Goal: Information Seeking & Learning: Learn about a topic

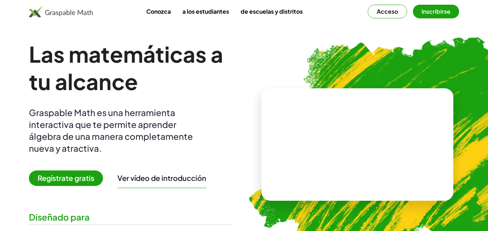
click at [431, 12] on font "Inscribirse" at bounding box center [435, 12] width 29 height 8
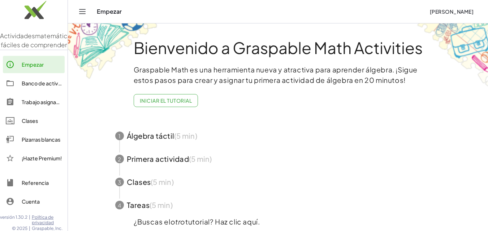
click at [161, 100] on font "Iniciar el tutorial" at bounding box center [166, 100] width 52 height 6
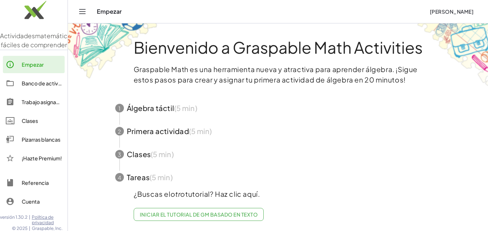
scroll to position [6, 0]
click at [214, 213] on link "Iniciar el tutorial de GM basado en texto" at bounding box center [199, 214] width 130 height 13
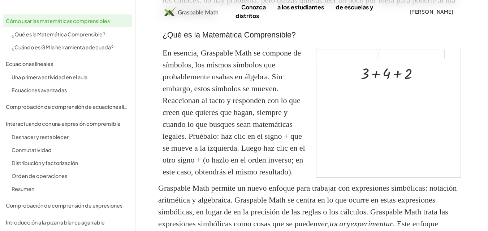
scroll to position [180, 0]
drag, startPoint x: 383, startPoint y: 93, endPoint x: 415, endPoint y: 94, distance: 32.5
click at [415, 94] on div "+ 3 + 4 + 2" at bounding box center [388, 119] width 144 height 117
click at [389, 90] on icon at bounding box center [386, 89] width 8 height 8
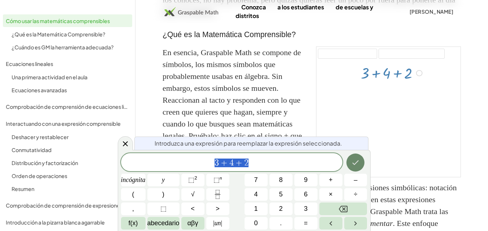
click at [352, 161] on icon "Hecho" at bounding box center [355, 162] width 9 height 9
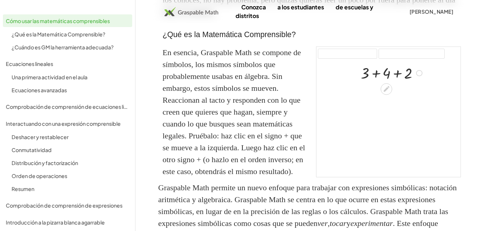
click at [419, 73] on div at bounding box center [419, 73] width 6 height 6
click at [395, 108] on div at bounding box center [388, 119] width 144 height 117
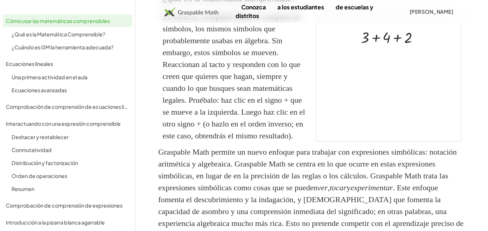
scroll to position [217, 0]
click at [376, 40] on div at bounding box center [392, 36] width 71 height 20
click at [376, 40] on div at bounding box center [393, 36] width 48 height 20
click at [385, 59] on div at bounding box center [392, 57] width 71 height 20
click at [385, 59] on div at bounding box center [392, 56] width 71 height 19
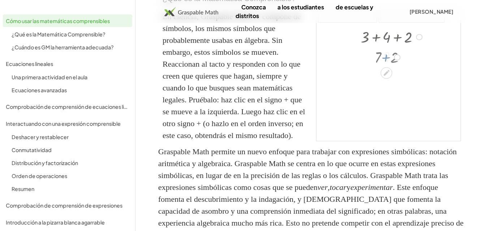
click at [385, 59] on div at bounding box center [392, 56] width 71 height 19
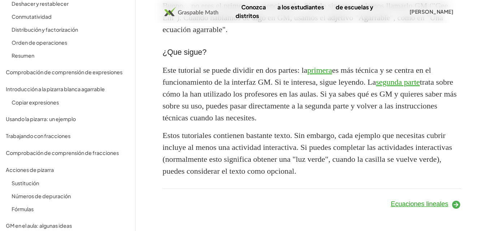
scroll to position [158, 0]
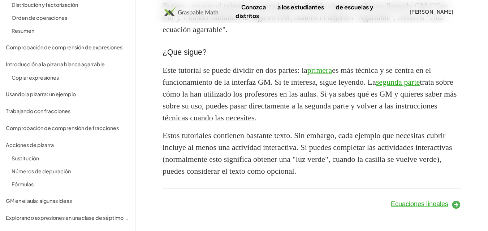
click at [427, 205] on font "Ecuaciones lineales" at bounding box center [419, 204] width 57 height 7
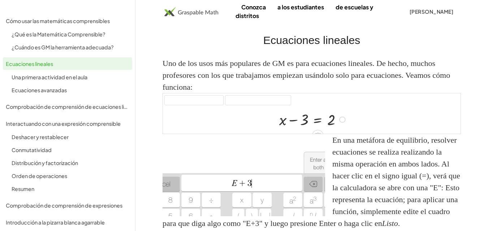
click at [305, 121] on div at bounding box center [313, 119] width 76 height 20
click at [293, 121] on div at bounding box center [313, 119] width 76 height 20
drag, startPoint x: 303, startPoint y: 122, endPoint x: 355, endPoint y: 123, distance: 52.3
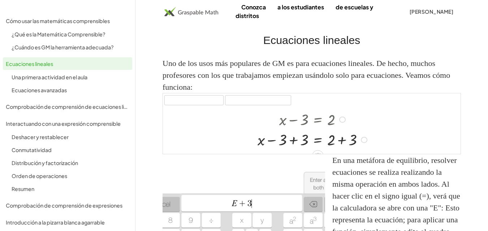
scroll to position [8, 0]
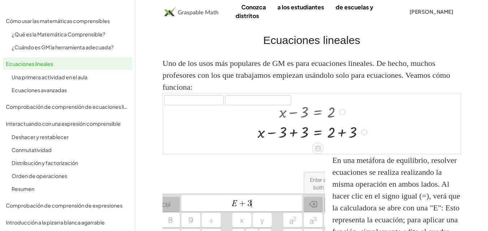
click at [293, 134] on div at bounding box center [313, 132] width 119 height 20
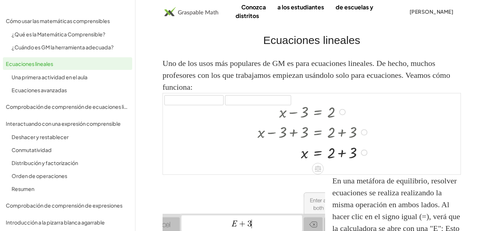
click at [341, 154] on div at bounding box center [313, 152] width 119 height 20
click at [318, 153] on div "x = 2 + + 3 5" at bounding box center [318, 153] width 0 height 0
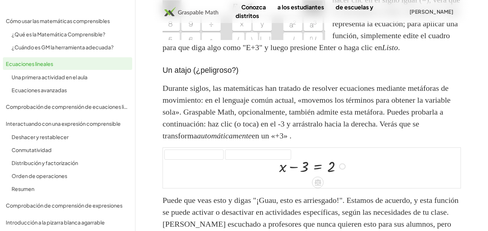
click at [317, 176] on div at bounding box center [313, 166] width 76 height 20
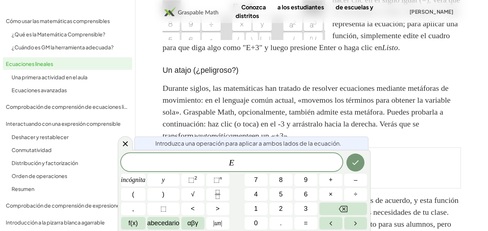
click at [391, 162] on div "deshacer refrescar" at bounding box center [311, 155] width 297 height 14
click at [331, 181] on font "+" at bounding box center [330, 179] width 4 height 7
click at [306, 208] on font "3" at bounding box center [306, 208] width 4 height 7
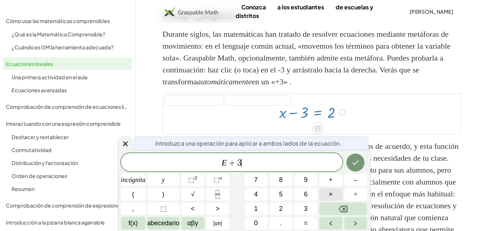
scroll to position [293, 0]
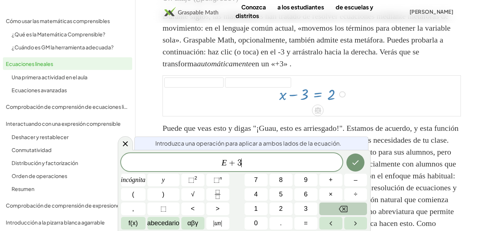
click at [338, 212] on button "Retroceso" at bounding box center [343, 209] width 48 height 13
click at [304, 212] on font "3" at bounding box center [306, 208] width 4 height 7
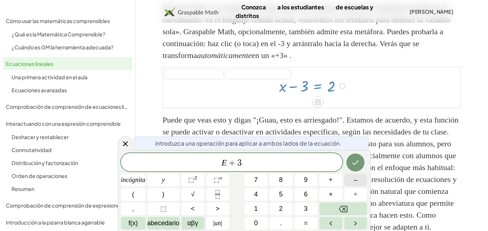
scroll to position [329, 0]
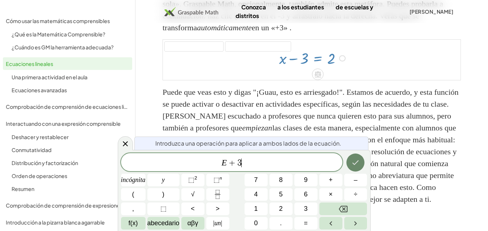
click at [353, 163] on icon "Hecho" at bounding box center [355, 163] width 6 height 5
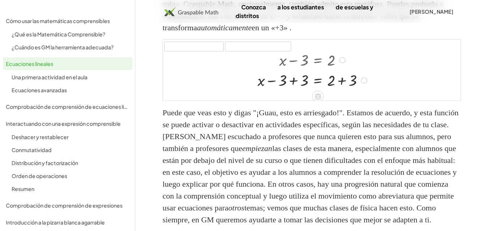
scroll to position [8, 0]
click at [317, 98] on icon at bounding box center [317, 95] width 6 height 6
click at [292, 88] on div at bounding box center [313, 78] width 119 height 20
click at [292, 88] on div at bounding box center [323, 78] width 97 height 20
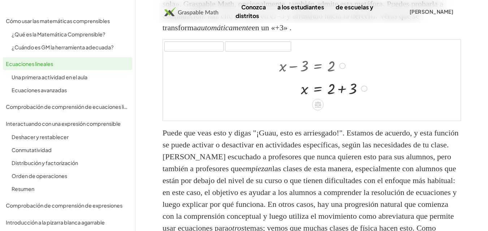
scroll to position [0, 0]
click at [342, 116] on div at bounding box center [313, 106] width 119 height 20
click at [318, 107] on div "x = 2 + + 3" at bounding box center [318, 107] width 0 height 0
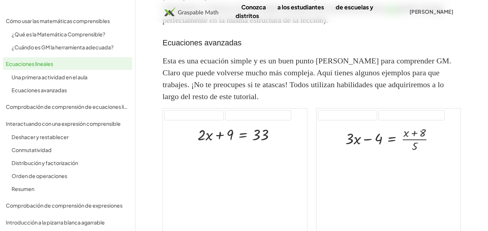
scroll to position [834, 0]
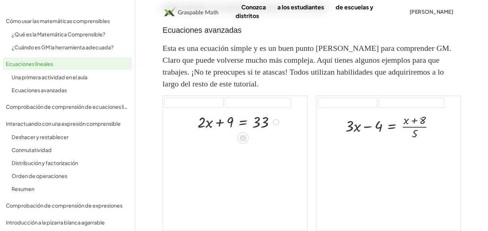
click at [219, 132] on div at bounding box center [239, 122] width 91 height 20
click at [231, 132] on div at bounding box center [239, 122] width 91 height 20
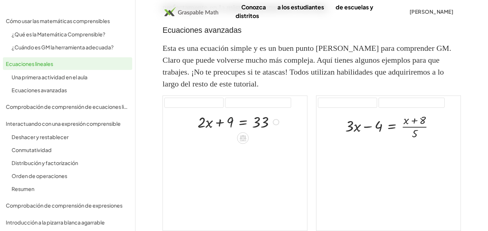
click at [231, 132] on div at bounding box center [239, 122] width 91 height 20
click at [219, 132] on div at bounding box center [239, 122] width 91 height 20
click at [202, 132] on div at bounding box center [239, 122] width 91 height 20
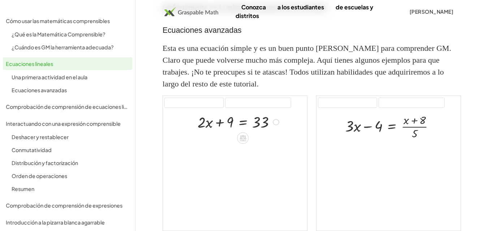
click at [202, 132] on div at bounding box center [239, 122] width 91 height 20
click at [209, 132] on div at bounding box center [239, 122] width 91 height 20
click at [243, 132] on div at bounding box center [239, 122] width 91 height 20
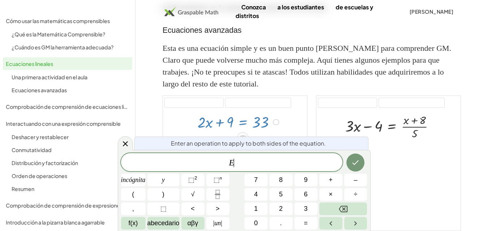
click at [243, 158] on span "E ​" at bounding box center [231, 163] width 221 height 10
click at [122, 142] on icon at bounding box center [125, 144] width 9 height 9
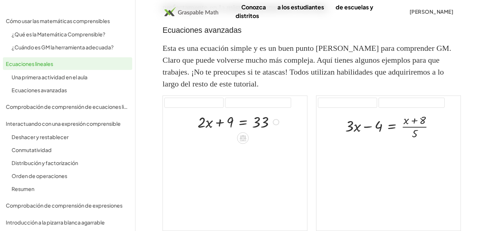
click at [261, 132] on div at bounding box center [239, 122] width 91 height 20
click at [259, 132] on div at bounding box center [239, 122] width 91 height 20
drag, startPoint x: 229, startPoint y: 157, endPoint x: 283, endPoint y: 161, distance: 54.6
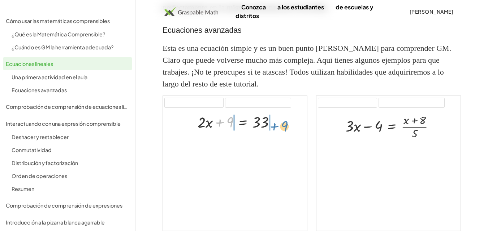
click at [283, 132] on div at bounding box center [239, 122] width 91 height 20
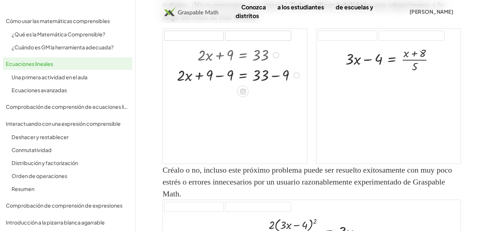
scroll to position [906, 0]
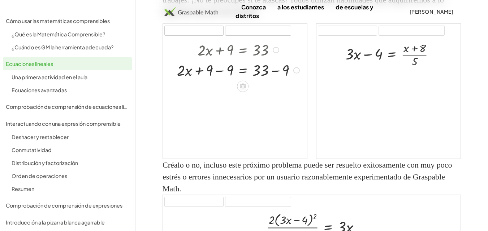
click at [218, 80] on div at bounding box center [239, 70] width 132 height 20
click at [218, 80] on div at bounding box center [250, 70] width 112 height 20
click at [218, 80] on div at bounding box center [239, 70] width 132 height 20
click at [273, 100] on div at bounding box center [239, 90] width 132 height 20
click at [243, 91] on div "· 2 · x = 33 + − 9 24" at bounding box center [243, 91] width 0 height 0
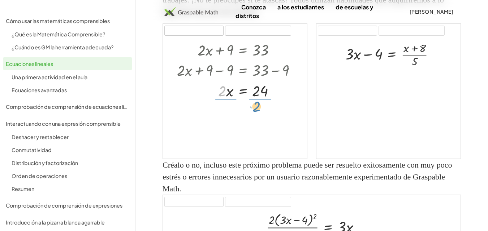
drag, startPoint x: 222, startPoint y: 128, endPoint x: 256, endPoint y: 144, distance: 37.8
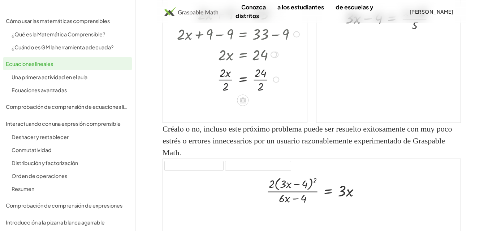
click at [226, 94] on div at bounding box center [239, 79] width 132 height 30
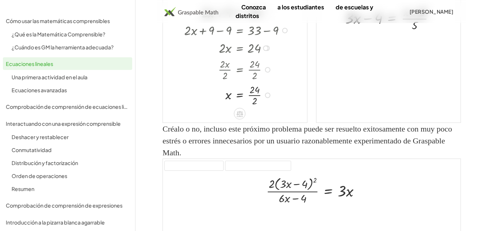
click at [253, 108] on div at bounding box center [237, 95] width 114 height 26
click at [253, 105] on div "+ · 2 · x + 9 = 33 + · 2 · x + 9 − 9 = + 33 − 9 + · 2 · x + 0 = + 33 − 9 · 2 · …" at bounding box center [232, 53] width 118 height 104
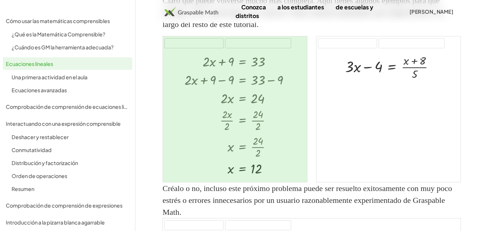
scroll to position [906, 0]
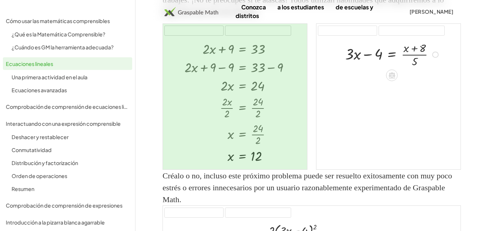
click at [434, 58] on div at bounding box center [435, 55] width 6 height 6
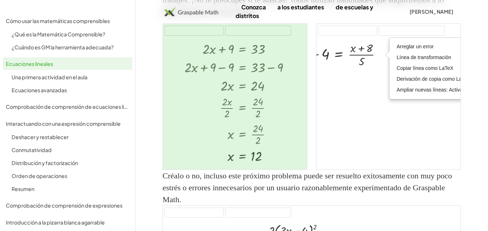
scroll to position [0, 0]
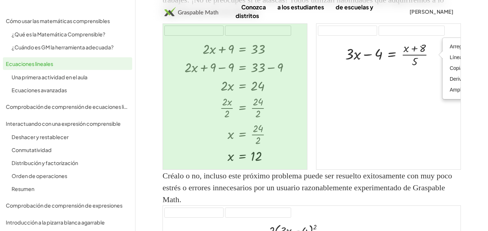
click at [363, 162] on div at bounding box center [388, 104] width 144 height 132
click at [415, 69] on div at bounding box center [392, 54] width 103 height 30
drag, startPoint x: 413, startPoint y: 96, endPoint x: 338, endPoint y: 92, distance: 75.2
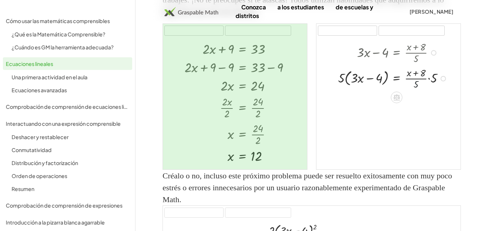
click at [416, 91] on div at bounding box center [393, 78] width 119 height 26
click at [415, 91] on div at bounding box center [393, 78] width 119 height 26
click at [432, 91] on div at bounding box center [393, 78] width 119 height 26
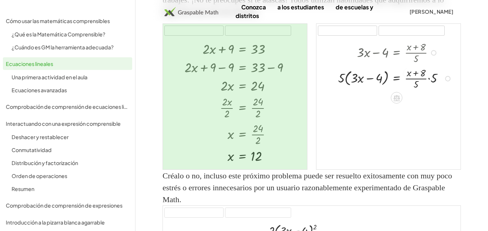
click at [432, 91] on div at bounding box center [395, 77] width 123 height 27
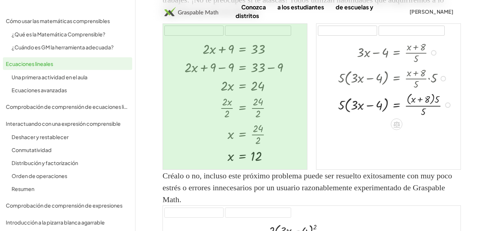
click at [437, 118] on div at bounding box center [395, 104] width 123 height 27
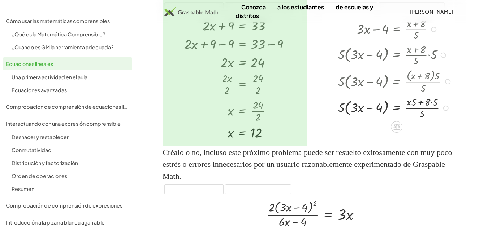
scroll to position [942, 0]
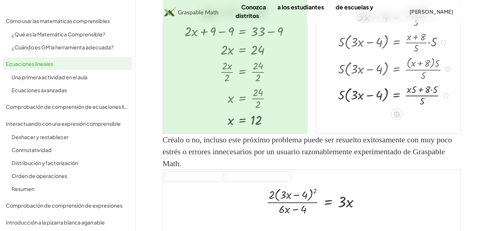
click at [421, 108] on div at bounding box center [395, 95] width 123 height 26
click at [413, 108] on div at bounding box center [395, 95] width 123 height 26
click at [422, 108] on div at bounding box center [395, 95] width 123 height 26
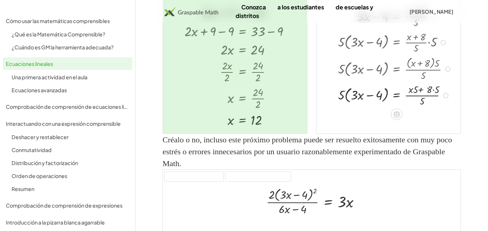
click at [422, 108] on div at bounding box center [395, 95] width 123 height 26
click at [430, 108] on div at bounding box center [395, 95] width 123 height 26
click at [424, 108] on div at bounding box center [395, 95] width 123 height 26
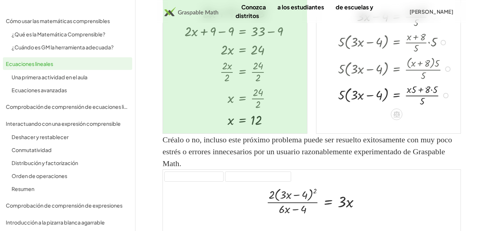
click at [341, 108] on div at bounding box center [395, 95] width 123 height 26
click at [343, 108] on div at bounding box center [395, 95] width 123 height 26
click at [342, 108] on div at bounding box center [395, 95] width 123 height 26
drag, startPoint x: 341, startPoint y: 131, endPoint x: 357, endPoint y: 131, distance: 15.5
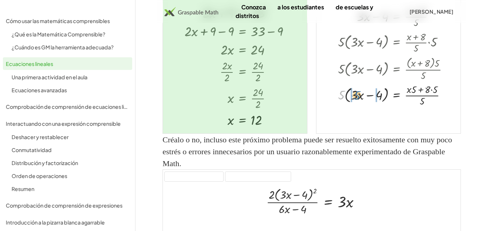
click at [357, 108] on div at bounding box center [395, 95] width 123 height 26
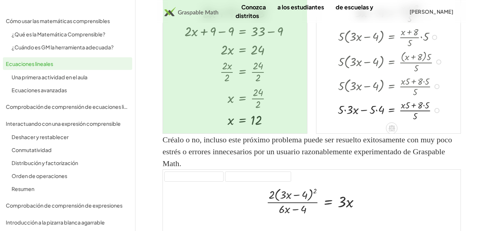
scroll to position [3, 0]
drag, startPoint x: 371, startPoint y: 145, endPoint x: 377, endPoint y: 145, distance: 5.8
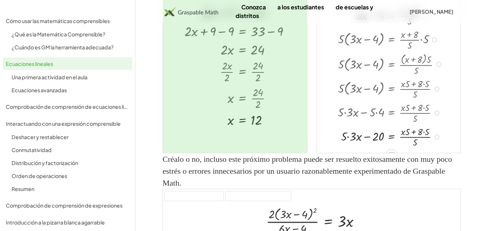
scroll to position [8, 0]
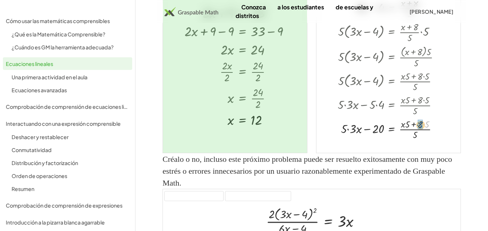
drag, startPoint x: 428, startPoint y: 161, endPoint x: 422, endPoint y: 162, distance: 6.5
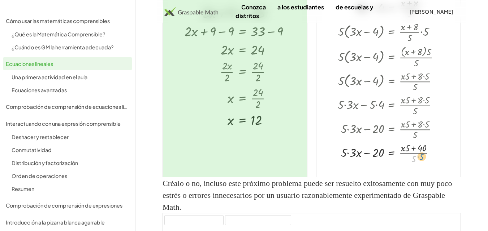
drag, startPoint x: 413, startPoint y: 194, endPoint x: 421, endPoint y: 192, distance: 8.2
click at [421, 165] on div at bounding box center [391, 153] width 115 height 24
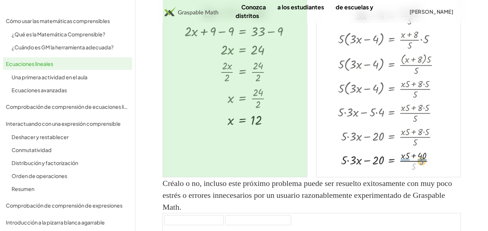
drag, startPoint x: 413, startPoint y: 195, endPoint x: 420, endPoint y: 190, distance: 9.6
click at [420, 172] on div at bounding box center [391, 160] width 115 height 24
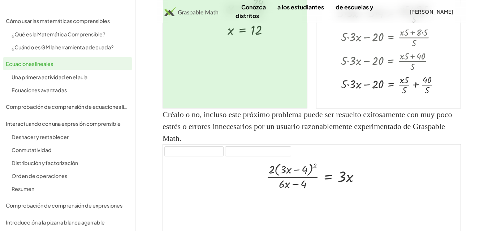
scroll to position [1015, 0]
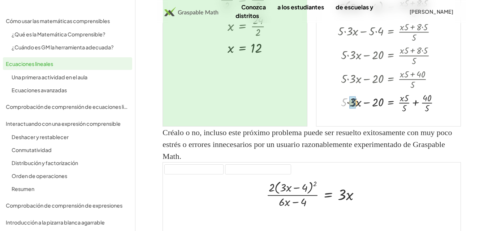
drag, startPoint x: 344, startPoint y: 141, endPoint x: 349, endPoint y: 141, distance: 5.4
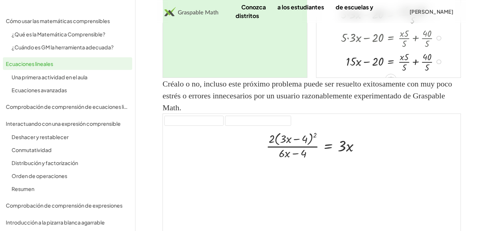
scroll to position [8, 0]
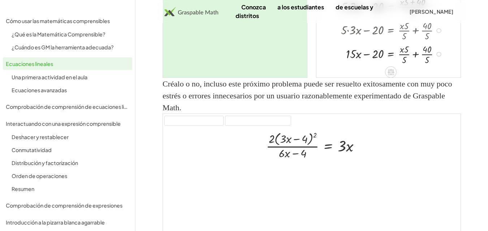
click at [406, 66] on div at bounding box center [391, 54] width 115 height 24
click at [427, 66] on div at bounding box center [391, 54] width 115 height 24
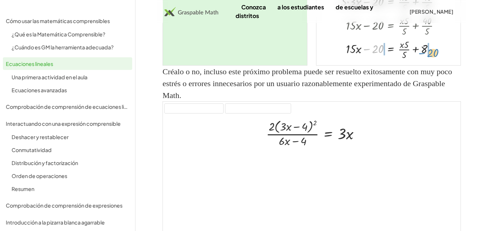
scroll to position [0, 0]
drag, startPoint x: 375, startPoint y: 77, endPoint x: 435, endPoint y: 80, distance: 59.3
click at [435, 61] on div at bounding box center [391, 49] width 115 height 24
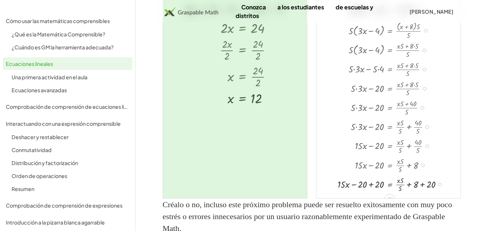
scroll to position [906, 0]
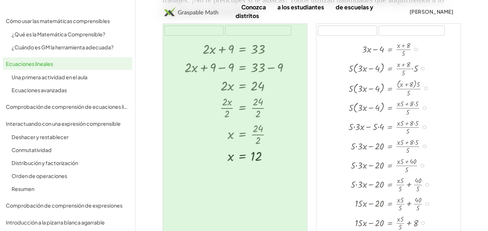
click at [400, 58] on div at bounding box center [393, 48] width 118 height 19
click at [415, 52] on div at bounding box center [416, 50] width 4 height 4
click at [430, 49] on font "Regresa a esta línea" at bounding box center [452, 47] width 47 height 6
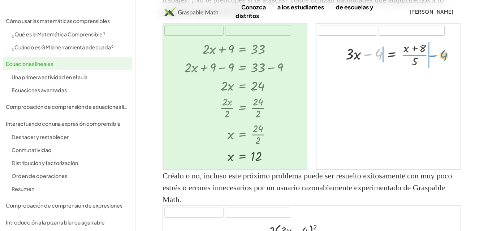
drag, startPoint x: 378, startPoint y: 90, endPoint x: 444, endPoint y: 90, distance: 65.7
click at [444, 69] on div at bounding box center [392, 54] width 103 height 30
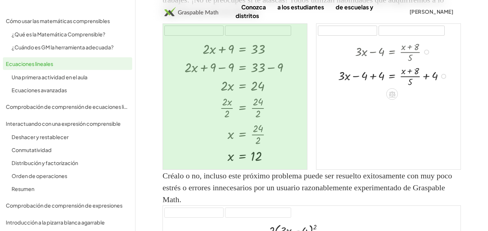
click at [372, 88] on div at bounding box center [393, 76] width 119 height 24
click at [372, 88] on div at bounding box center [402, 76] width 103 height 24
drag, startPoint x: 375, startPoint y: 136, endPoint x: 421, endPoint y: 154, distance: 49.1
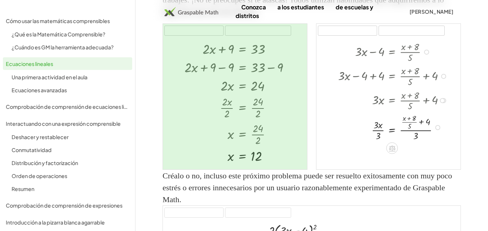
click at [378, 142] on div at bounding box center [393, 127] width 119 height 30
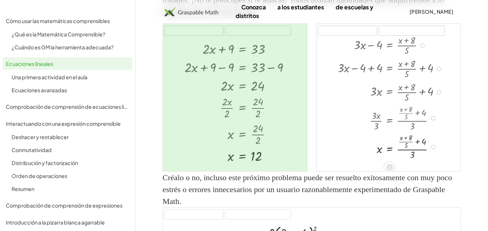
scroll to position [8, 0]
click at [411, 160] on div at bounding box center [391, 145] width 115 height 29
drag, startPoint x: 411, startPoint y: 188, endPoint x: 436, endPoint y: 178, distance: 27.0
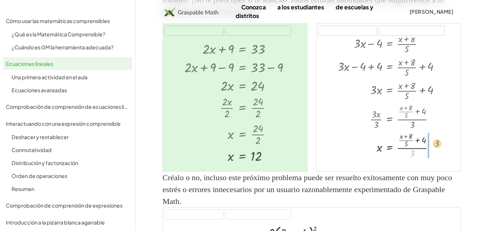
click at [436, 160] on div at bounding box center [391, 145] width 115 height 29
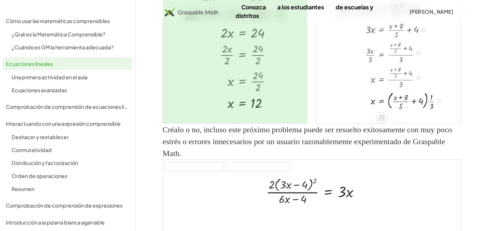
scroll to position [978, 0]
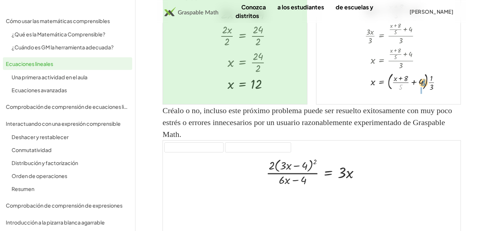
drag, startPoint x: 401, startPoint y: 124, endPoint x: 423, endPoint y: 120, distance: 23.1
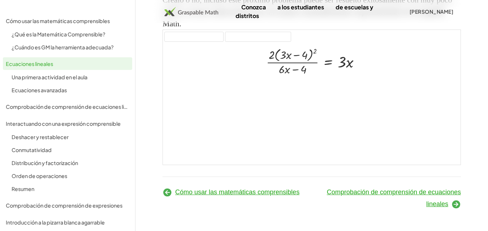
scroll to position [1144, 0]
click at [443, 202] on font "Comprobación de comprensión de ecuaciones lineales" at bounding box center [394, 198] width 134 height 19
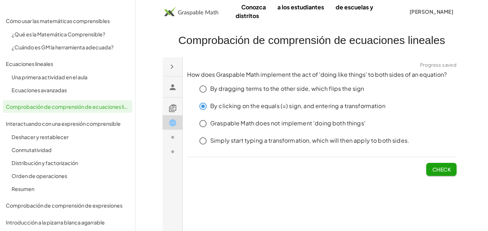
click span "Check"
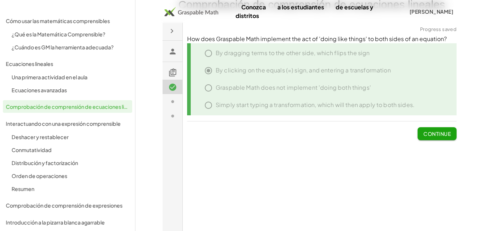
scroll to position [40, 0]
click span "Continue"
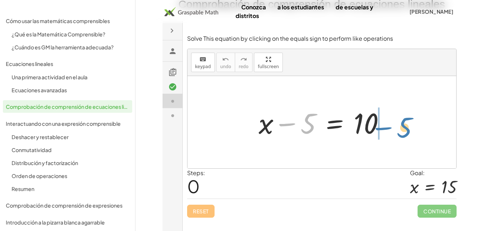
drag, startPoint x: 310, startPoint y: 129, endPoint x: 406, endPoint y: 132, distance: 96.1
click at [406, 132] on div "− 5 + x − 5 = 10" at bounding box center [321, 122] width 269 height 92
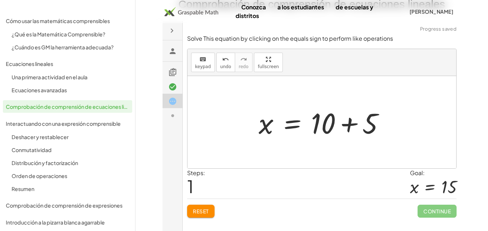
click at [349, 128] on div at bounding box center [324, 122] width 139 height 37
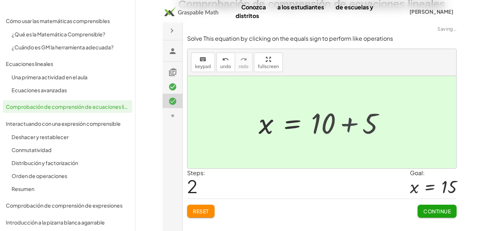
click at [349, 128] on div at bounding box center [304, 122] width 98 height 36
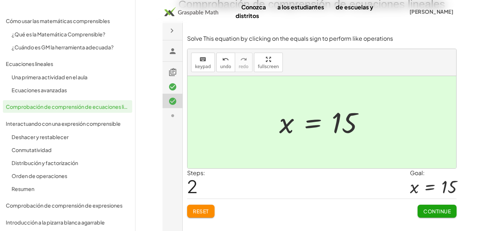
click span "Continue"
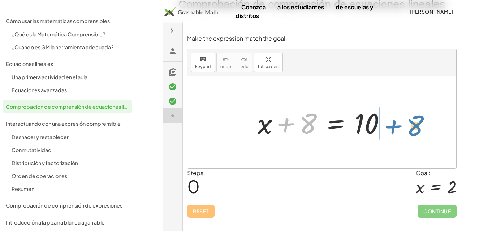
drag, startPoint x: 309, startPoint y: 125, endPoint x: 416, endPoint y: 127, distance: 107.2
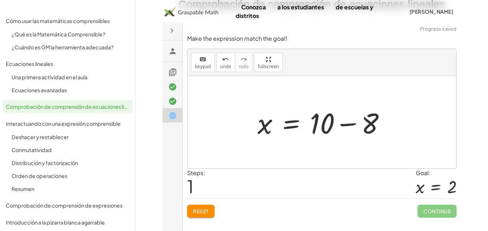
click at [346, 125] on div at bounding box center [324, 122] width 141 height 37
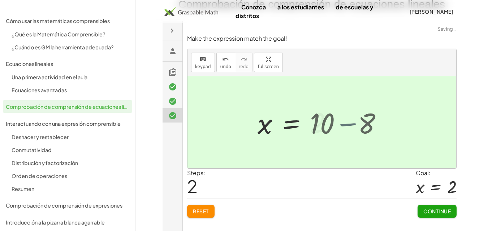
click at [346, 125] on div at bounding box center [321, 122] width 269 height 92
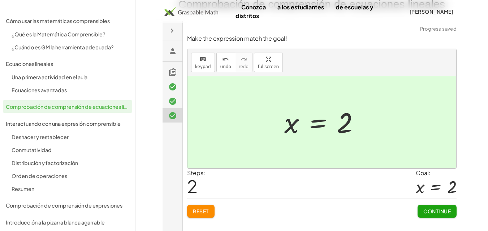
click span "Continue"
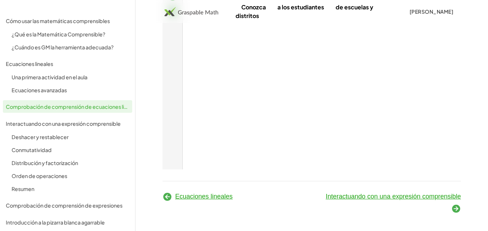
scroll to position [149, 0]
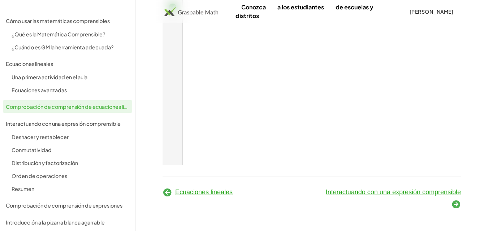
click at [454, 207] on icon at bounding box center [456, 205] width 10 height 10
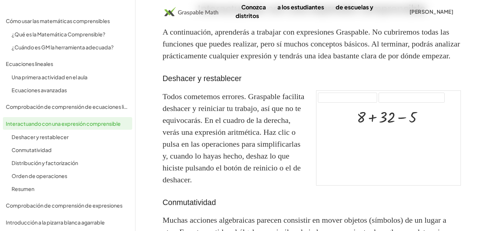
scroll to position [40, 0]
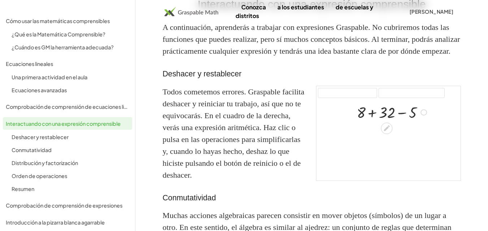
click at [401, 122] on div at bounding box center [392, 112] width 79 height 20
click at [401, 122] on div at bounding box center [392, 112] width 57 height 20
click at [385, 142] on div at bounding box center [392, 132] width 79 height 20
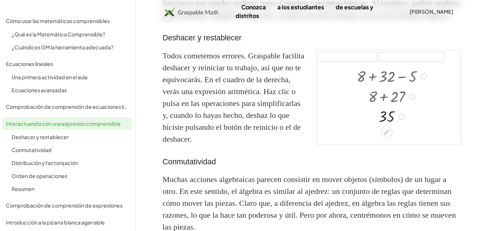
click at [400, 120] on div at bounding box center [401, 117] width 6 height 6
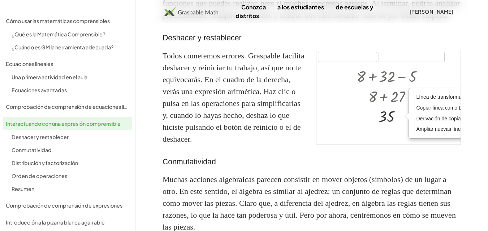
click at [355, 168] on h3 "Conmutatividad" at bounding box center [311, 163] width 298 height 12
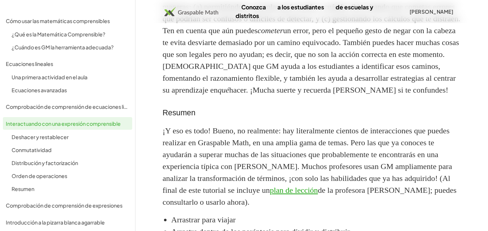
scroll to position [978, 0]
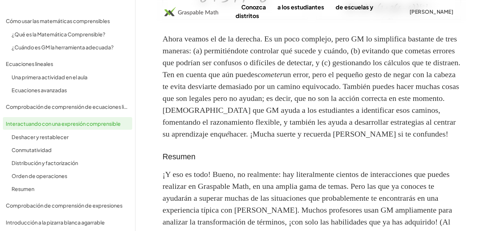
click at [369, 14] on div at bounding box center [393, 7] width 119 height 14
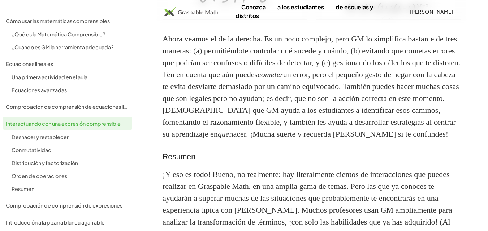
click at [369, 14] on div at bounding box center [393, 7] width 119 height 14
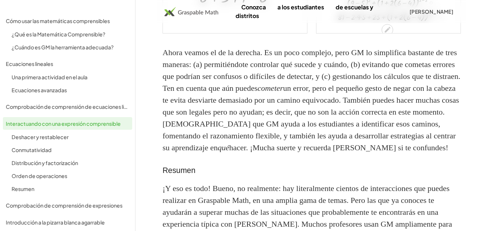
scroll to position [8, 0]
click at [432, 21] on div at bounding box center [393, 14] width 119 height 14
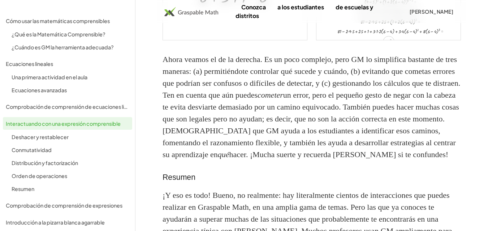
scroll to position [13, 0]
click at [352, 28] on div at bounding box center [394, 22] width 122 height 9
click at [352, 28] on div at bounding box center [395, 22] width 122 height 9
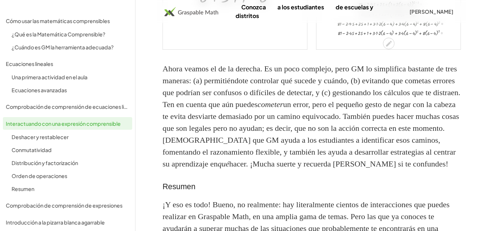
scroll to position [0, 0]
click at [356, 45] on div at bounding box center [394, 39] width 122 height 9
click at [369, 45] on div at bounding box center [394, 39] width 122 height 9
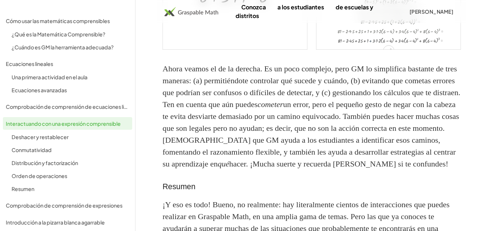
click at [369, 45] on div at bounding box center [394, 39] width 122 height 9
click at [373, 45] on div at bounding box center [394, 39] width 122 height 9
click at [343, 45] on div at bounding box center [394, 39] width 122 height 9
click at [418, 45] on div at bounding box center [394, 39] width 122 height 9
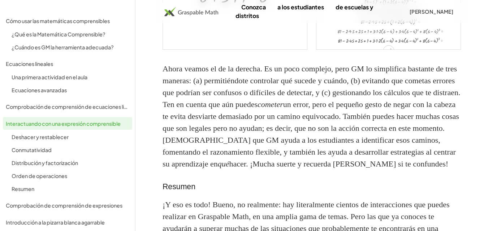
click at [418, 45] on div at bounding box center [394, 39] width 122 height 9
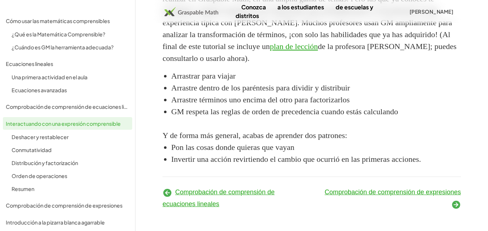
scroll to position [1320, 0]
click at [453, 206] on icon at bounding box center [456, 205] width 10 height 10
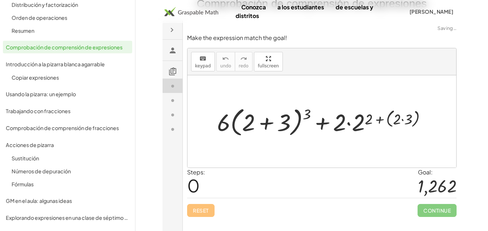
scroll to position [40, 0]
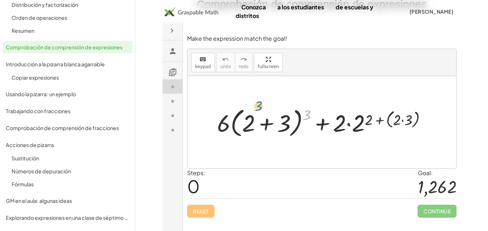
drag, startPoint x: 308, startPoint y: 114, endPoint x: 255, endPoint y: 106, distance: 53.0
click at [255, 106] on div at bounding box center [324, 122] width 222 height 35
drag, startPoint x: 308, startPoint y: 114, endPoint x: 287, endPoint y: 119, distance: 21.4
click at [287, 119] on div at bounding box center [324, 122] width 222 height 35
click at [309, 112] on div at bounding box center [324, 122] width 222 height 35
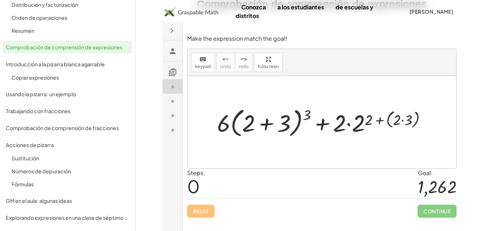
click at [309, 112] on div at bounding box center [324, 122] width 222 height 35
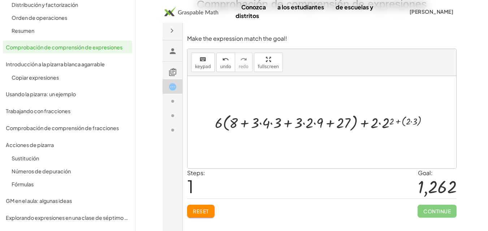
click at [306, 126] on div at bounding box center [324, 122] width 226 height 22
click at [306, 126] on div at bounding box center [324, 122] width 215 height 22
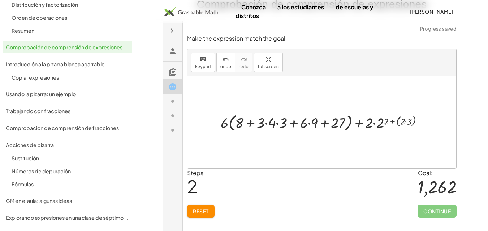
click at [304, 124] on div at bounding box center [324, 122] width 215 height 22
click at [310, 123] on div at bounding box center [324, 122] width 215 height 22
click at [310, 123] on div at bounding box center [324, 122] width 212 height 22
click at [277, 123] on div at bounding box center [324, 122] width 212 height 22
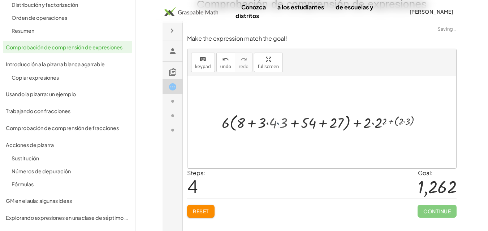
click at [277, 123] on div at bounding box center [324, 122] width 206 height 22
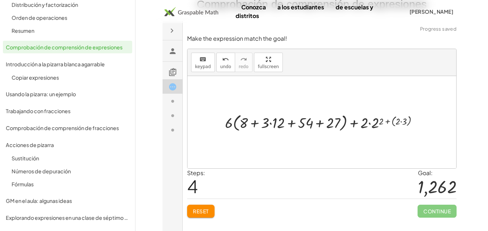
click at [271, 125] on div at bounding box center [324, 122] width 206 height 22
click at [271, 125] on div at bounding box center [324, 122] width 198 height 22
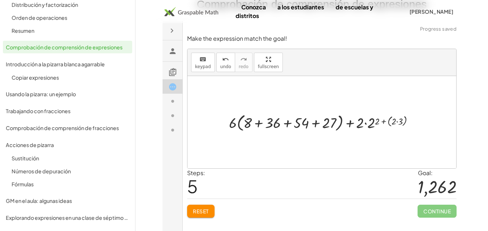
click at [315, 123] on div at bounding box center [324, 122] width 198 height 22
click at [315, 124] on div at bounding box center [324, 122] width 169 height 22
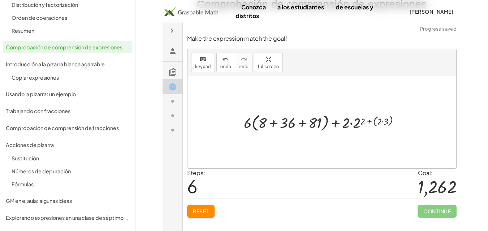
click at [301, 125] on div at bounding box center [324, 122] width 169 height 22
click at [301, 125] on div at bounding box center [324, 122] width 143 height 22
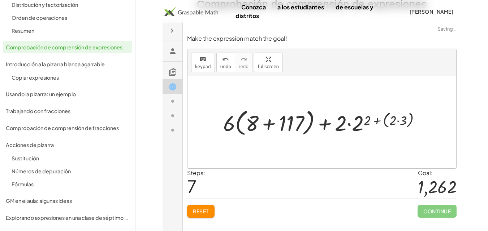
click at [285, 124] on div at bounding box center [324, 122] width 210 height 32
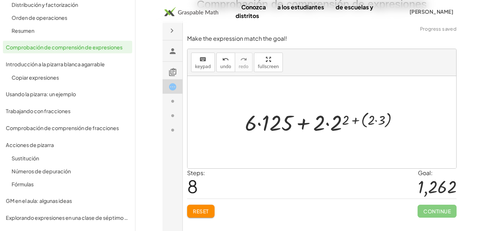
click at [258, 125] on div at bounding box center [324, 122] width 166 height 29
click at [258, 125] on div at bounding box center [324, 122] width 151 height 29
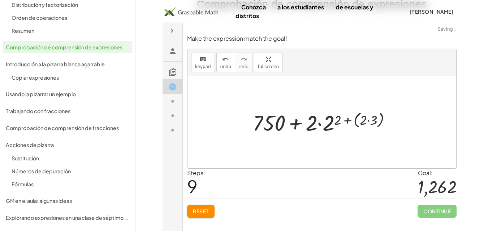
click at [334, 124] on div at bounding box center [324, 122] width 151 height 29
click at [333, 124] on div at bounding box center [324, 122] width 151 height 29
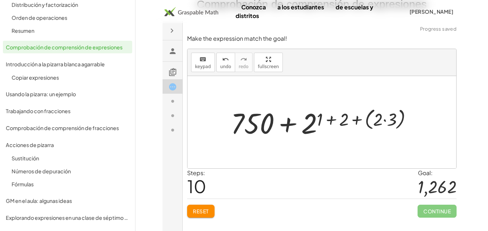
click at [327, 120] on div at bounding box center [324, 122] width 195 height 37
click at [327, 120] on div at bounding box center [324, 122] width 173 height 37
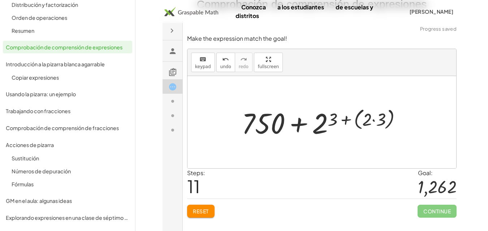
click at [332, 121] on div at bounding box center [324, 122] width 173 height 37
click at [319, 126] on div at bounding box center [324, 122] width 173 height 37
click at [333, 122] on div at bounding box center [324, 122] width 173 height 37
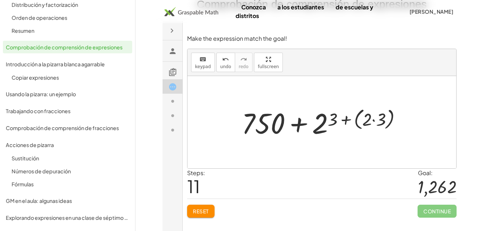
click at [333, 122] on div at bounding box center [324, 122] width 173 height 37
click at [331, 123] on div at bounding box center [324, 122] width 173 height 37
click at [313, 128] on div at bounding box center [324, 122] width 173 height 37
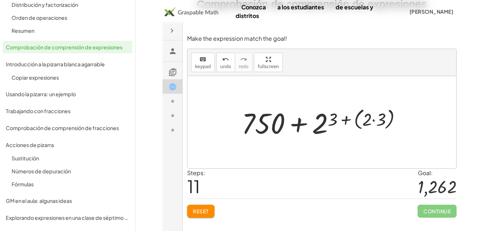
click at [313, 128] on div at bounding box center [324, 122] width 173 height 37
click at [370, 122] on div at bounding box center [324, 122] width 173 height 37
click at [372, 122] on div at bounding box center [324, 122] width 173 height 37
click at [372, 122] on div at bounding box center [323, 122] width 141 height 37
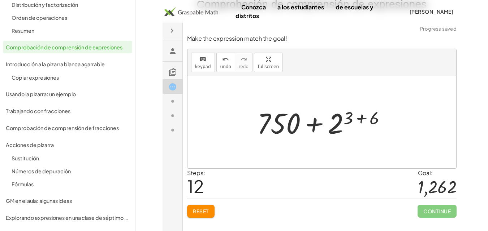
click at [362, 119] on div at bounding box center [323, 122] width 141 height 37
click at [362, 119] on div at bounding box center [324, 122] width 114 height 37
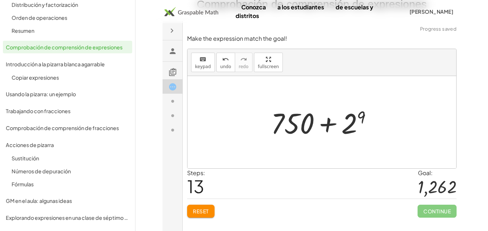
click at [354, 121] on div at bounding box center [324, 122] width 114 height 37
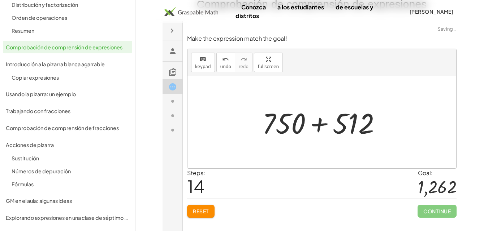
click at [320, 125] on div at bounding box center [323, 122] width 131 height 37
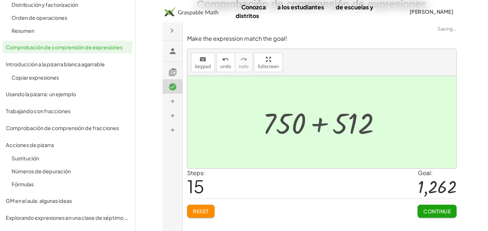
click at [320, 125] on div at bounding box center [324, 122] width 84 height 36
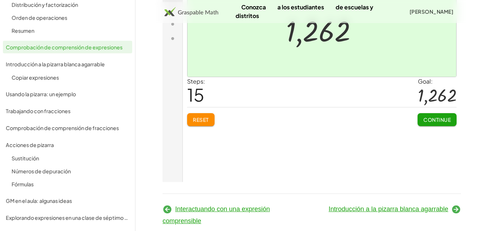
scroll to position [149, 0]
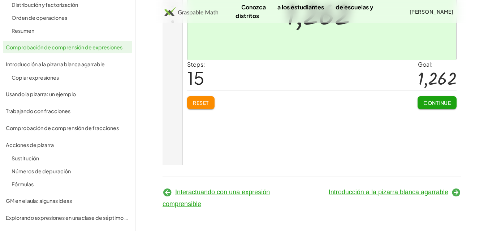
click at [432, 106] on button "Continue" at bounding box center [436, 102] width 39 height 13
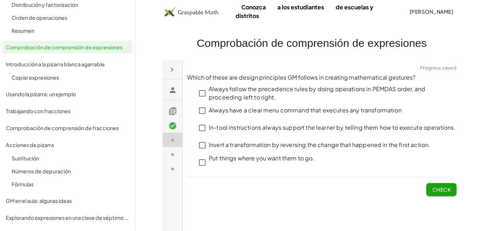
scroll to position [0, 0]
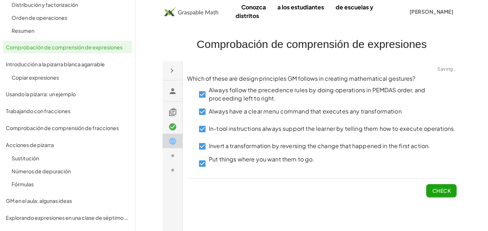
drag, startPoint x: 439, startPoint y: 194, endPoint x: 424, endPoint y: 195, distance: 15.6
click at [439, 193] on button "Check" at bounding box center [441, 190] width 30 height 13
click span "Check"
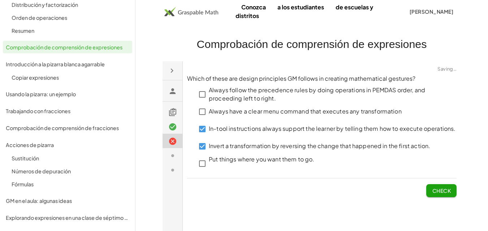
click at [426, 188] on div "Check" at bounding box center [321, 187] width 269 height 19
click span "Check"
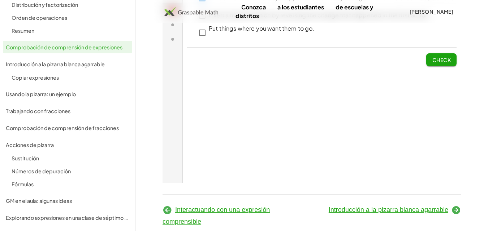
scroll to position [149, 0]
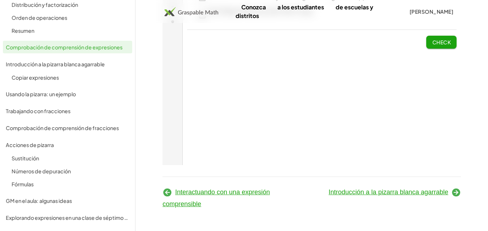
click at [429, 192] on font "Introducción a la pizarra blanca agarrable" at bounding box center [387, 192] width 119 height 7
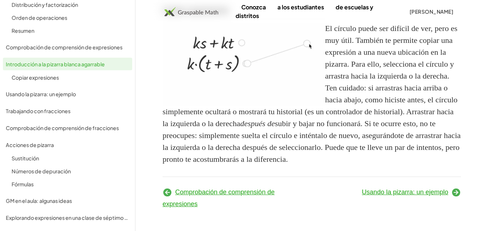
scroll to position [730, 0]
click at [456, 193] on icon at bounding box center [456, 193] width 10 height 10
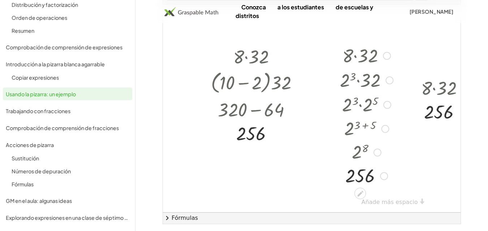
scroll to position [221, 0]
drag, startPoint x: 388, startPoint y: 66, endPoint x: 426, endPoint y: 54, distance: 40.5
click at [426, 54] on div "· 8 · 32 · ( + 10 − 2 ) · 32 ( + · 10 · 32 − · 2 · 32 ) + 320 − 64 256 · 8 · 32…" at bounding box center [382, 108] width 439 height 208
drag, startPoint x: 381, startPoint y: 51, endPoint x: 414, endPoint y: 49, distance: 32.9
click at [413, 49] on div at bounding box center [395, 38] width 55 height 25
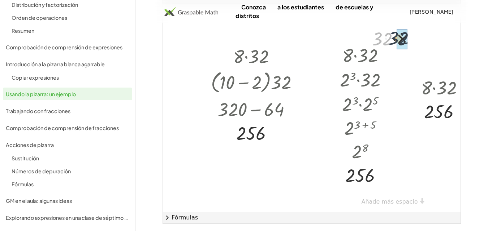
drag, startPoint x: 384, startPoint y: 51, endPoint x: 402, endPoint y: 52, distance: 18.4
drag, startPoint x: 388, startPoint y: 53, endPoint x: 361, endPoint y: 73, distance: 34.3
drag, startPoint x: 416, startPoint y: 51, endPoint x: 423, endPoint y: 55, distance: 8.1
click at [389, 41] on div "256" at bounding box center [389, 41] width 0 height 0
drag, startPoint x: 413, startPoint y: 52, endPoint x: 396, endPoint y: 71, distance: 25.3
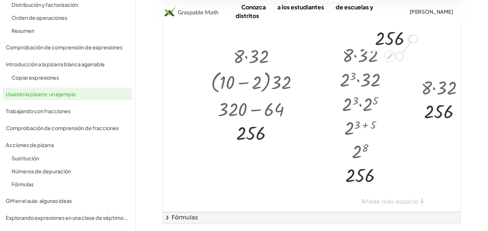
click at [397, 71] on div "· 8 · 32 · ( + 10 − 2 ) · 32 ( + · 10 · 32 − · 2 · 32 ) + 320 − 64 256 · 8 · 32…" at bounding box center [382, 108] width 439 height 208
drag, startPoint x: 414, startPoint y: 50, endPoint x: 430, endPoint y: 52, distance: 16.0
click at [430, 52] on div "· 8 · 32 · ( + 10 − 2 ) · 32 ( + · 10 · 32 − · 2 · 32 ) + 320 − 64 256 · 8 · 32…" at bounding box center [382, 108] width 439 height 208
drag, startPoint x: 414, startPoint y: 52, endPoint x: 441, endPoint y: 45, distance: 28.3
click at [441, 45] on div "· 8 · 32 · ( + 10 − 2 ) · 32 ( + · 10 · 32 − · 2 · 32 ) + 320 − 64 256 · 8 · 32…" at bounding box center [382, 108] width 439 height 208
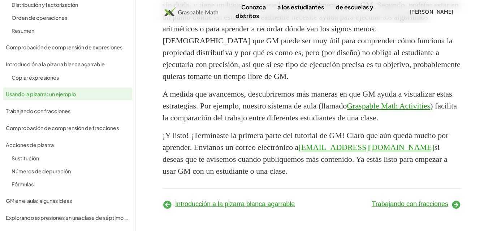
scroll to position [1211, 0]
click at [455, 207] on icon at bounding box center [456, 205] width 10 height 10
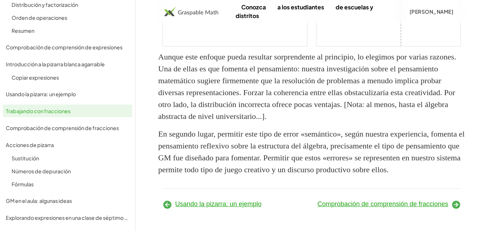
scroll to position [2015, 0]
click at [455, 205] on icon at bounding box center [456, 205] width 10 height 10
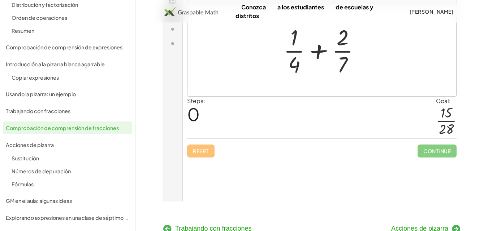
scroll to position [137, 0]
